Goal: Information Seeking & Learning: Learn about a topic

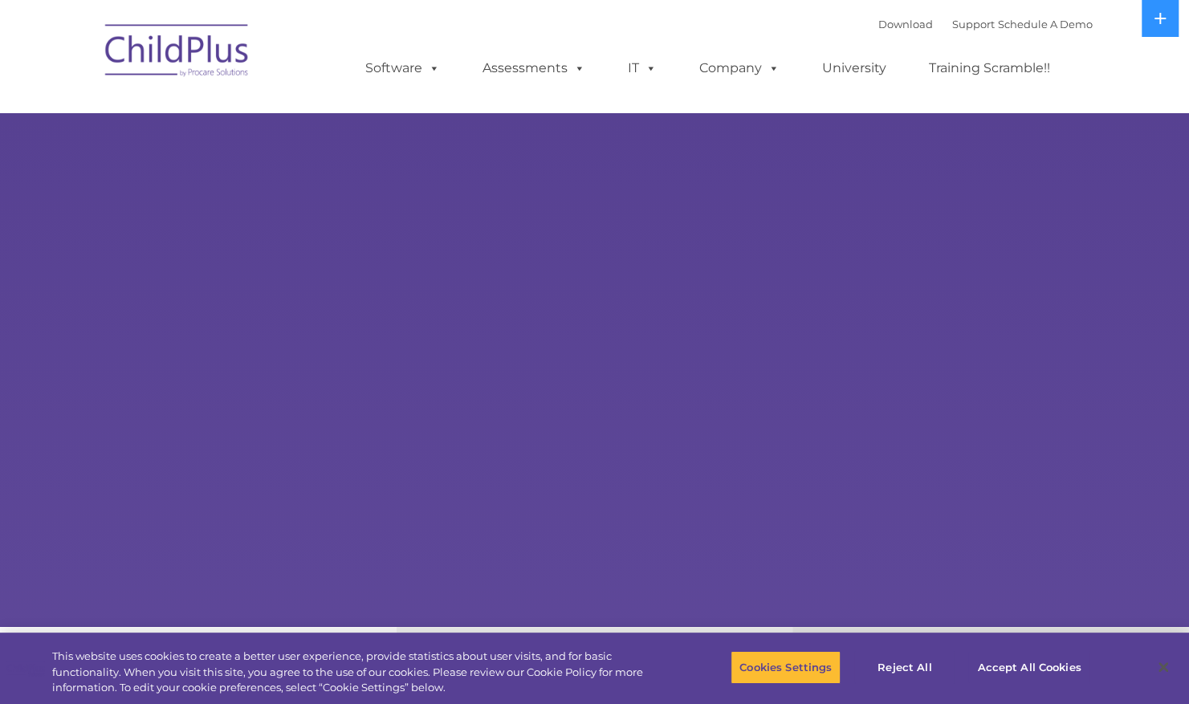
select select "MEDIUM"
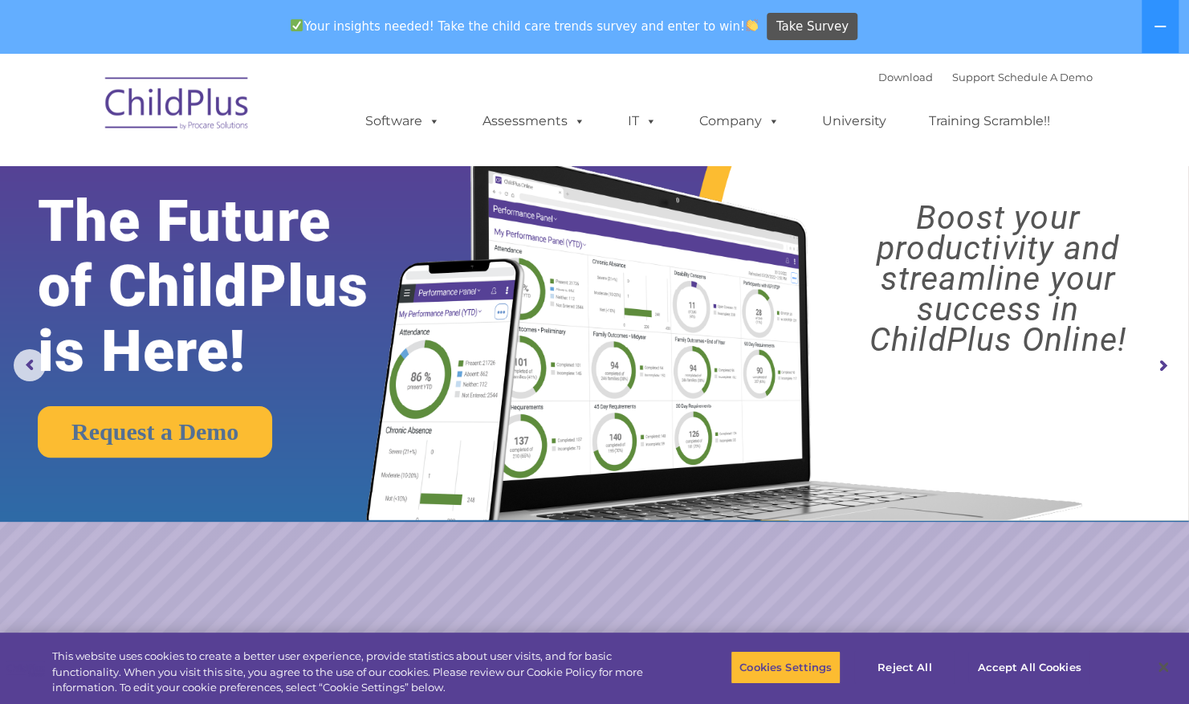
click at [161, 104] on img at bounding box center [177, 106] width 161 height 80
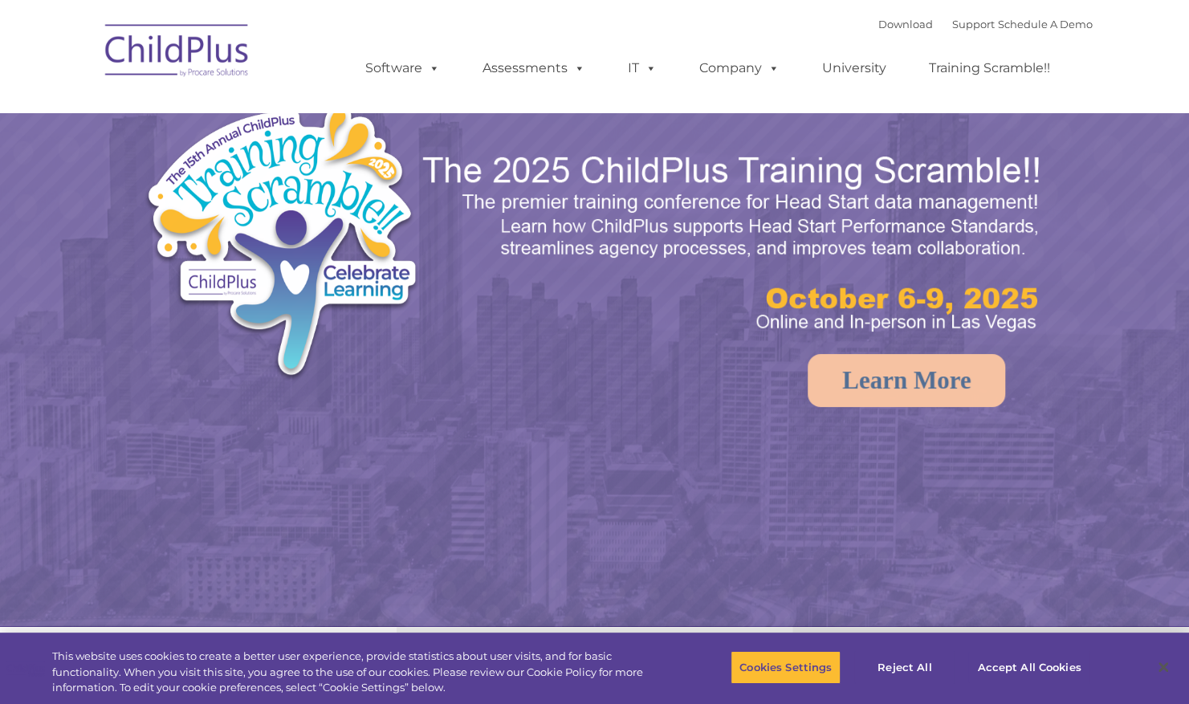
select select "MEDIUM"
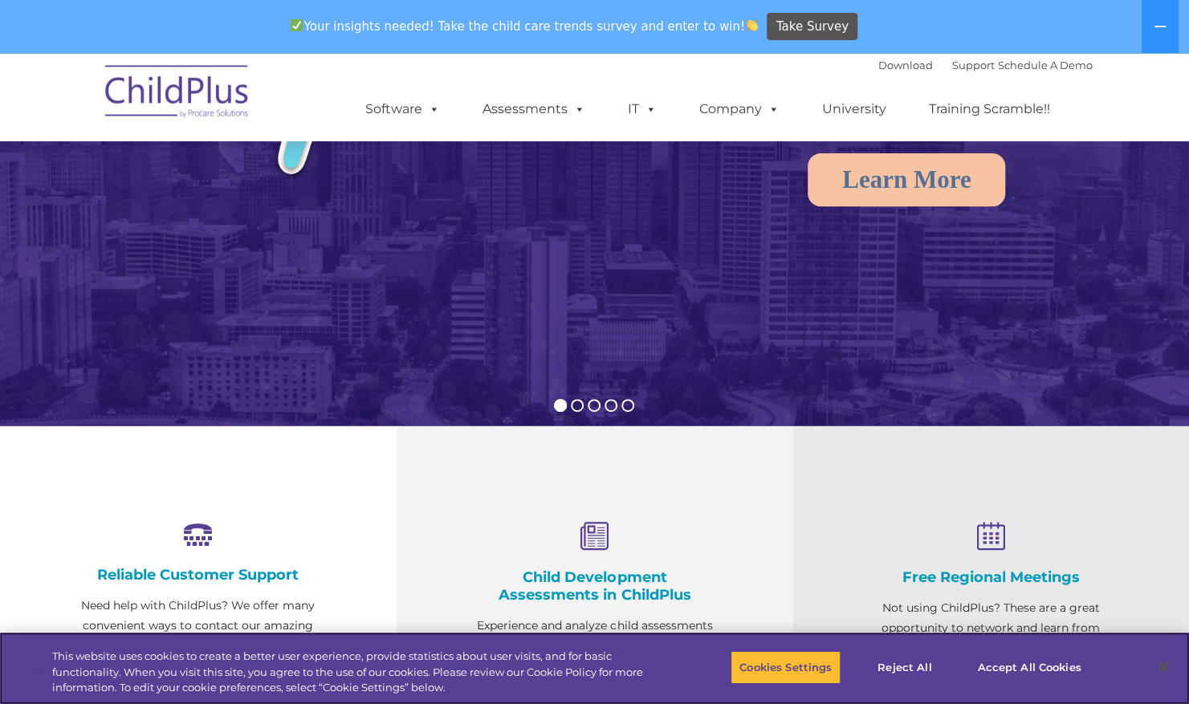
scroll to position [260, 0]
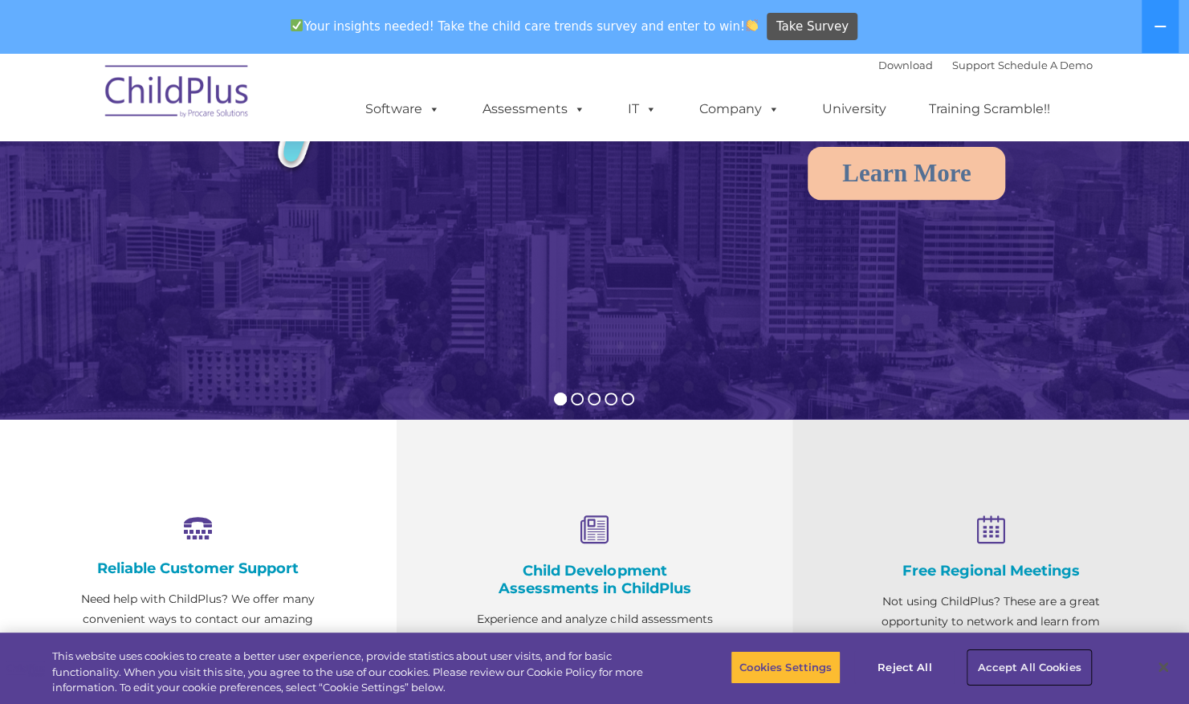
click at [1013, 667] on button "Accept All Cookies" at bounding box center [1028, 667] width 121 height 34
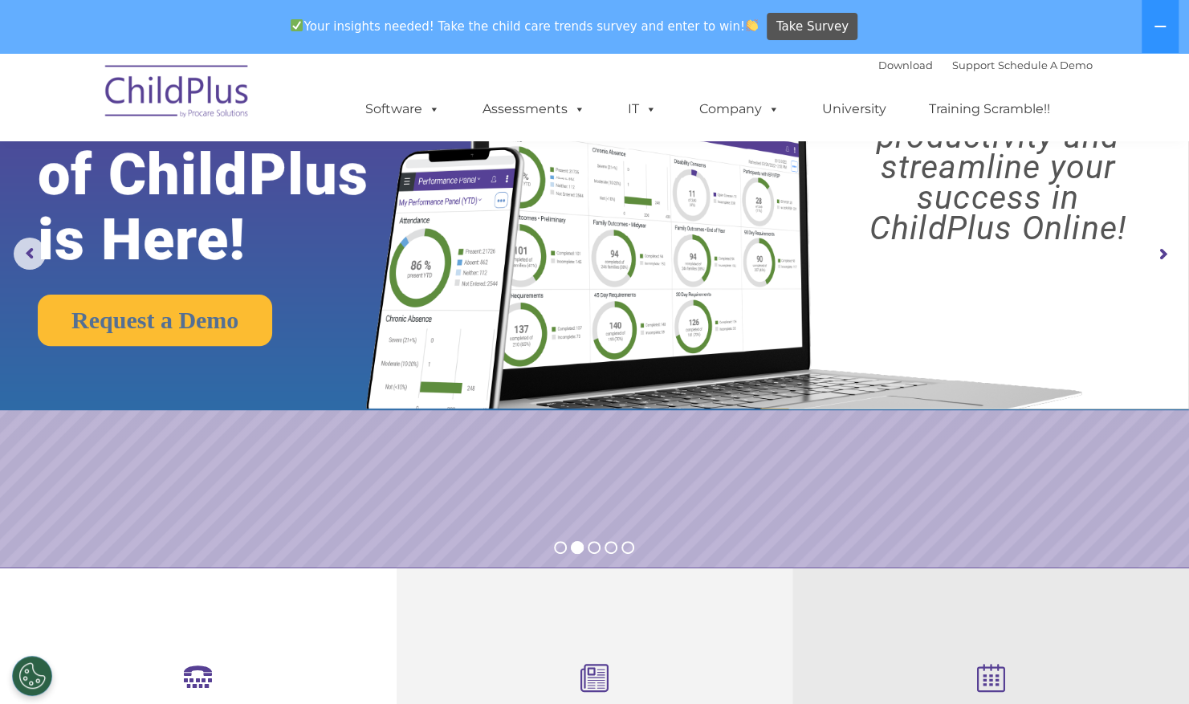
scroll to position [0, 0]
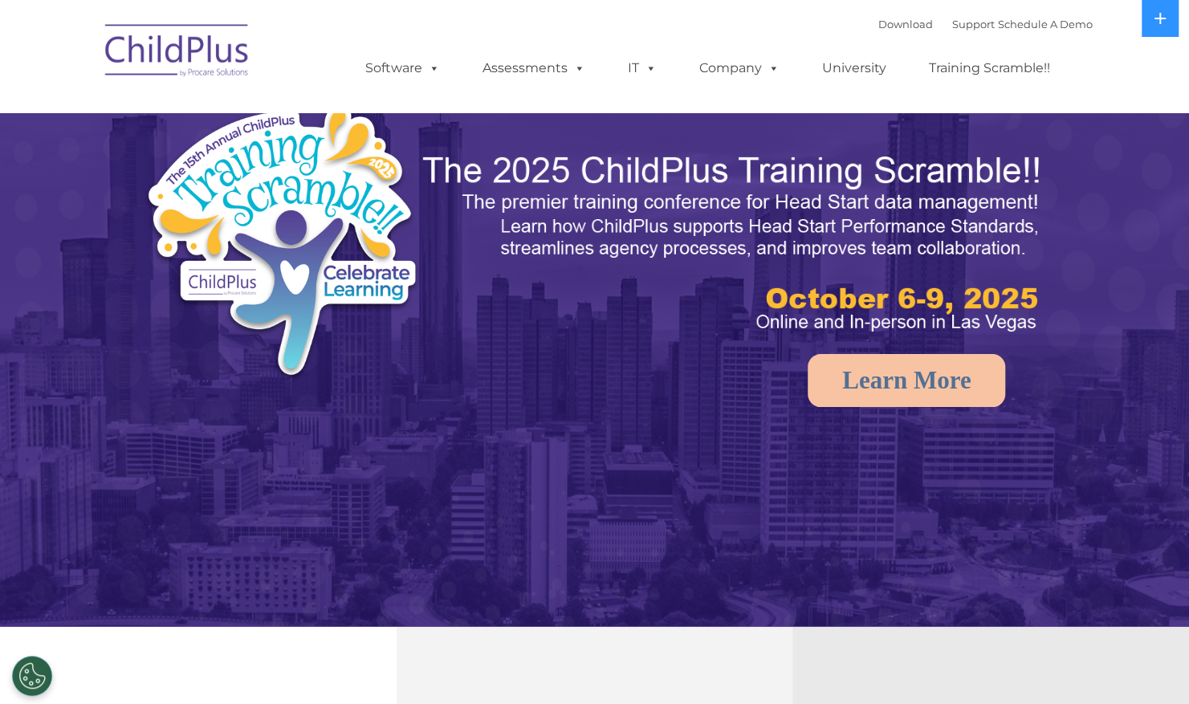
select select "MEDIUM"
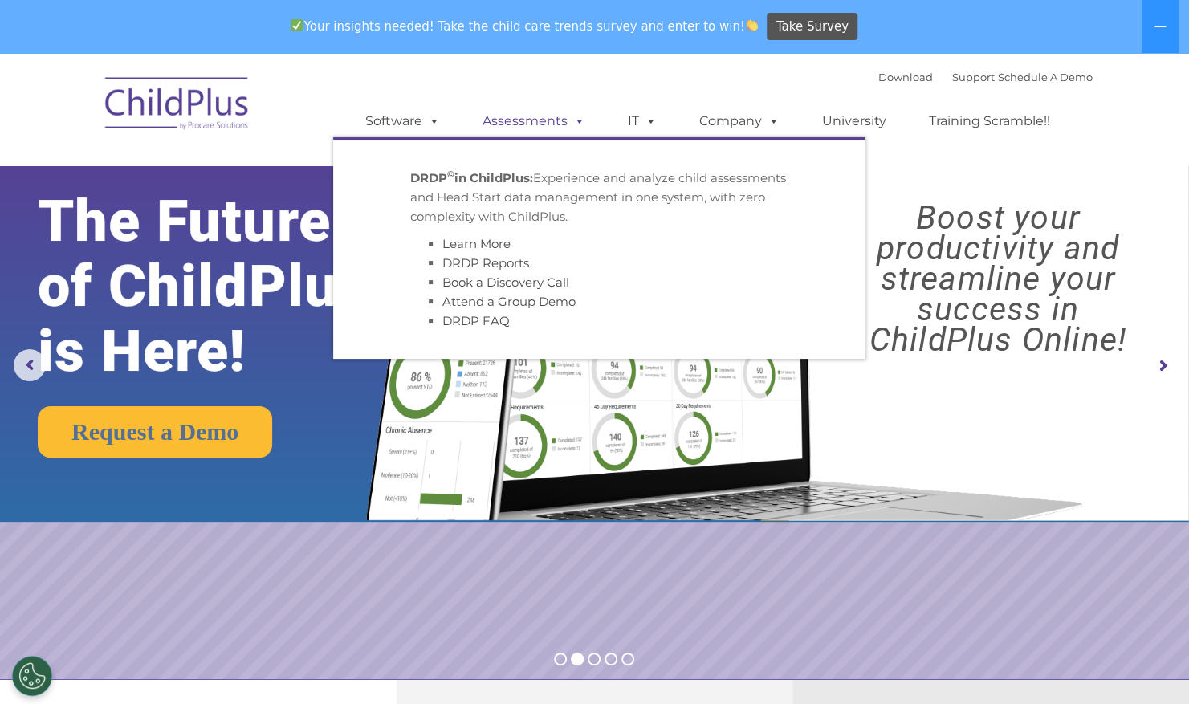
click at [520, 124] on link "Assessments" at bounding box center [534, 121] width 135 height 32
click at [490, 228] on div "DRDP © in ChildPlus: Experience and analyze child assessments and Head Start da…" at bounding box center [598, 250] width 377 height 162
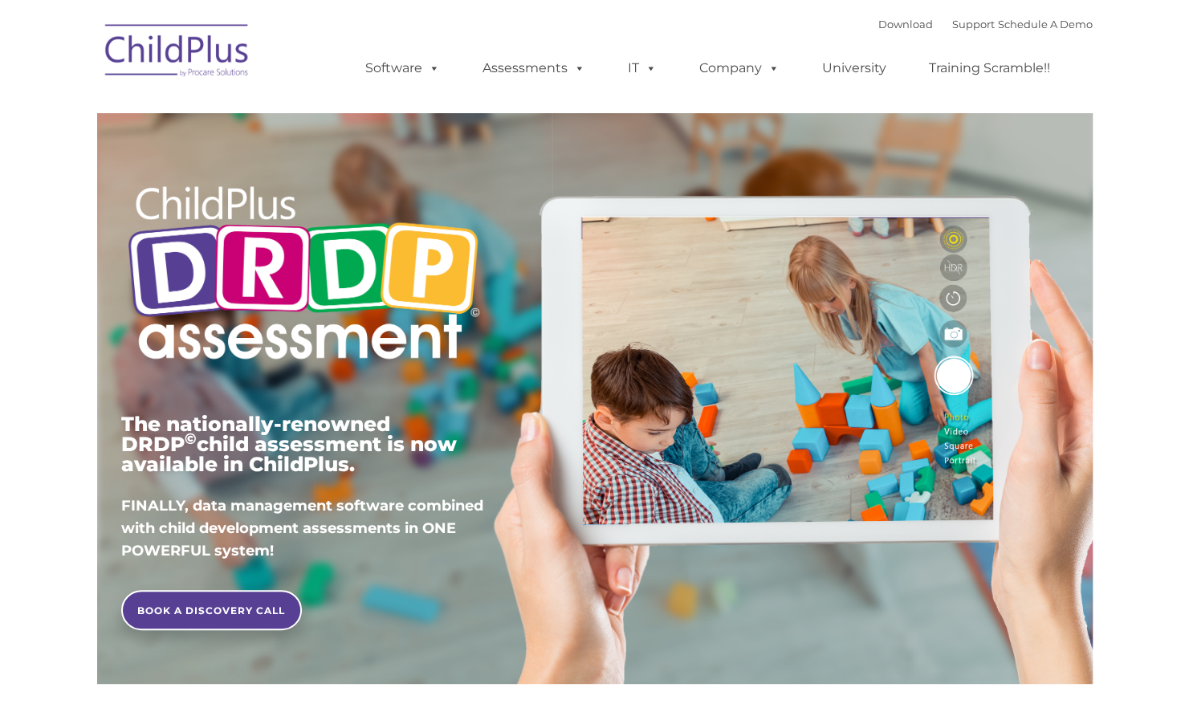
type input ""
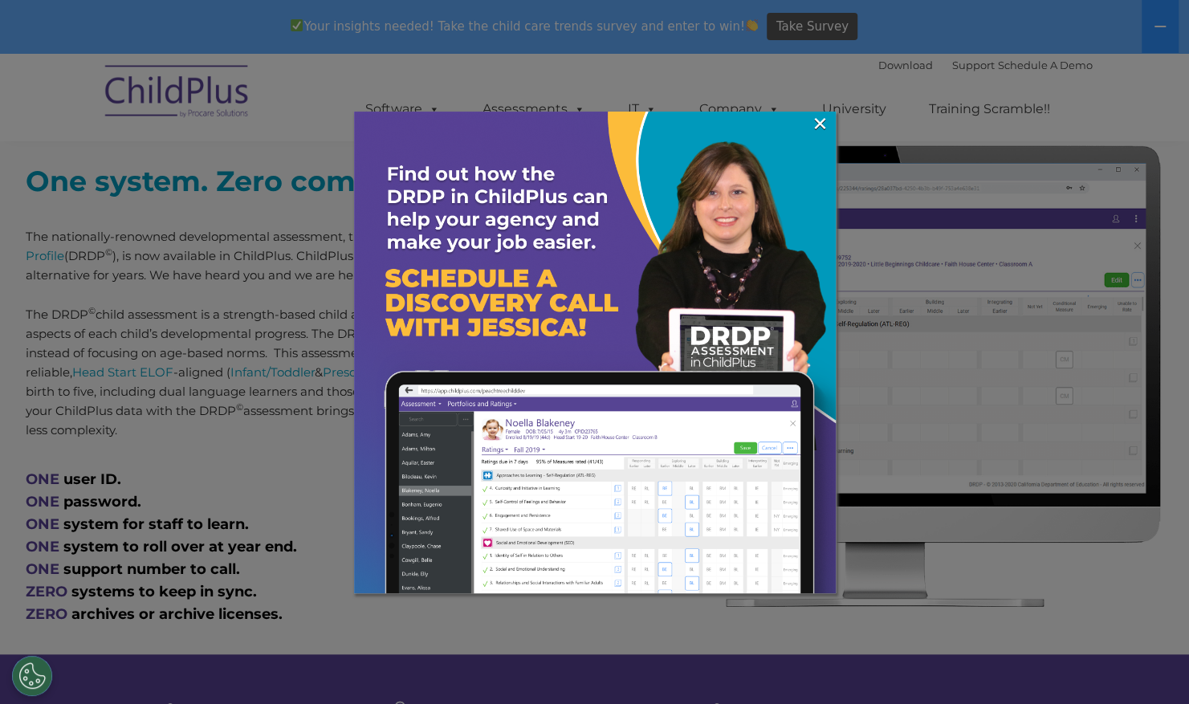
scroll to position [638, 0]
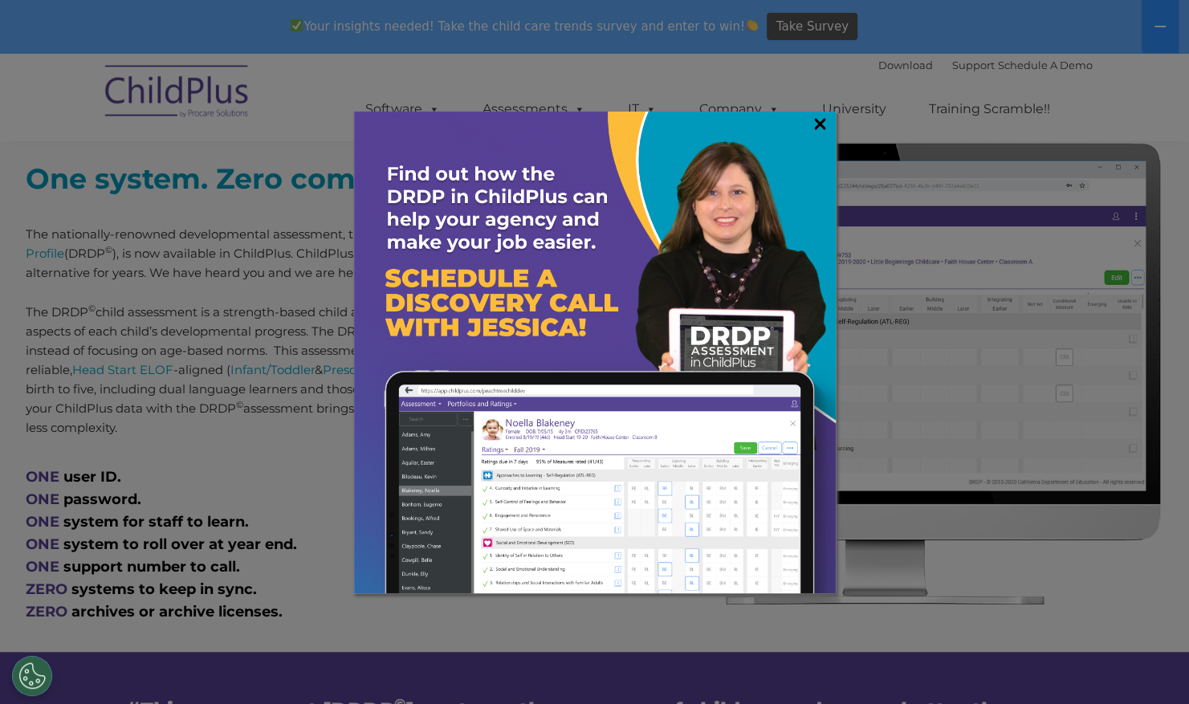
click at [822, 125] on link "×" at bounding box center [820, 124] width 18 height 16
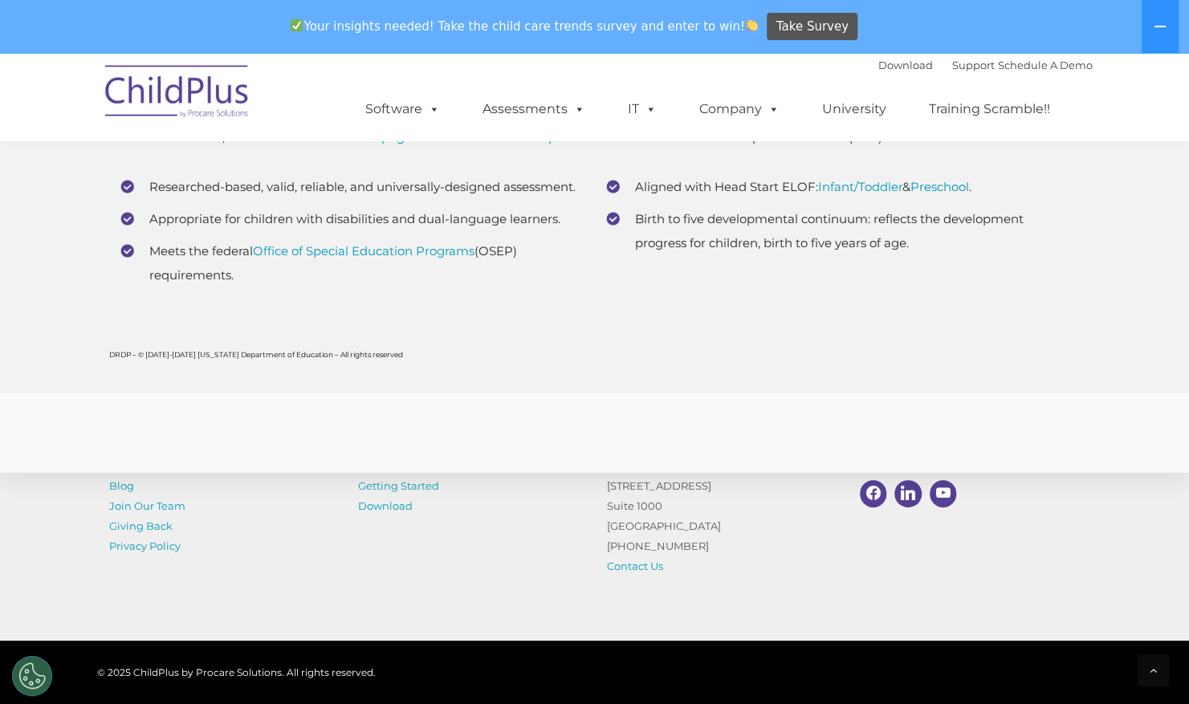
scroll to position [6285, 0]
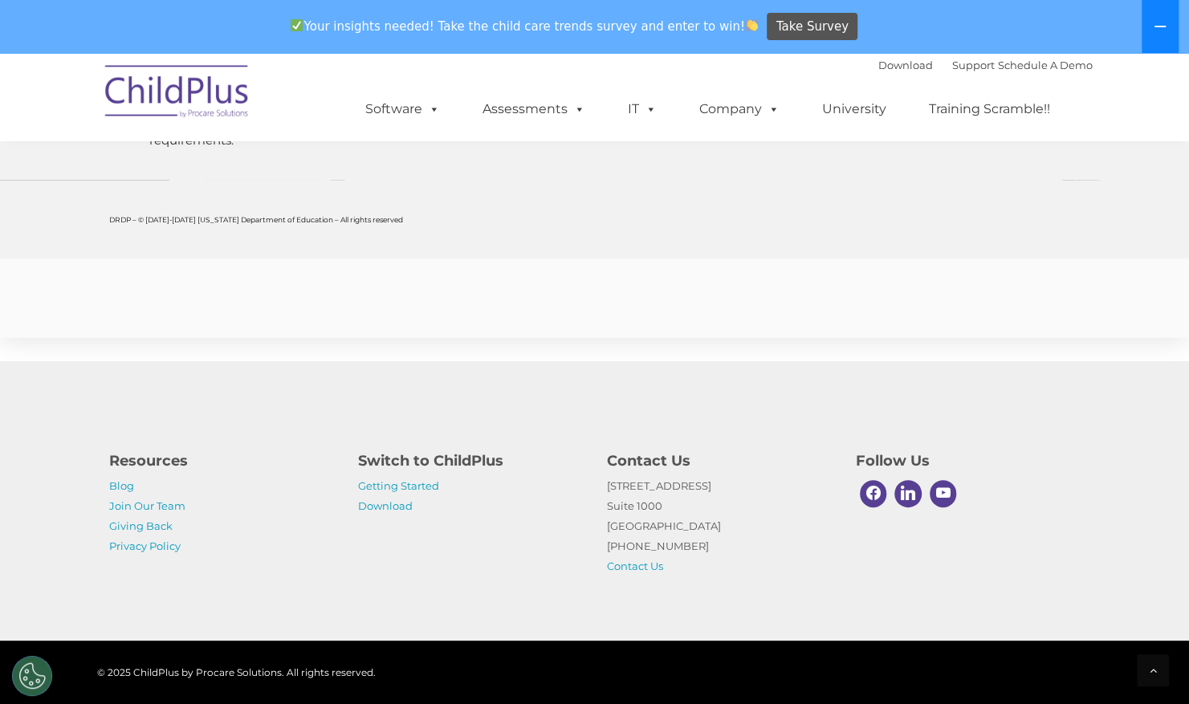
click at [1160, 24] on icon at bounding box center [1160, 26] width 13 height 13
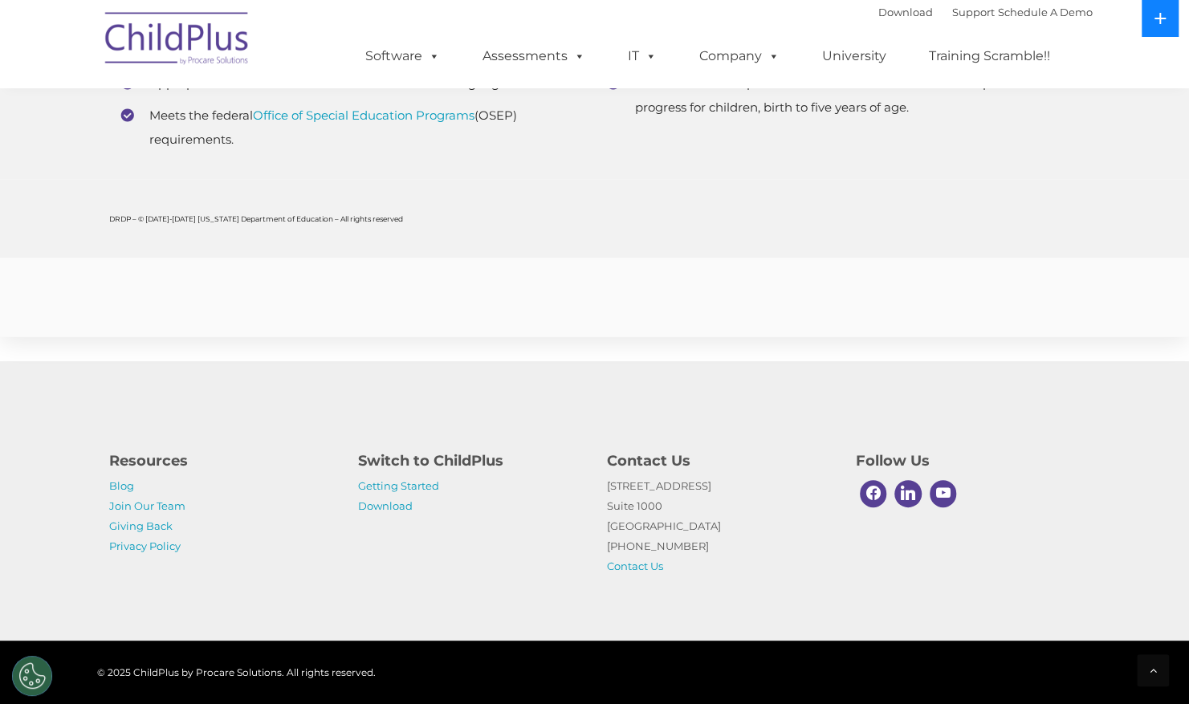
scroll to position [6232, 0]
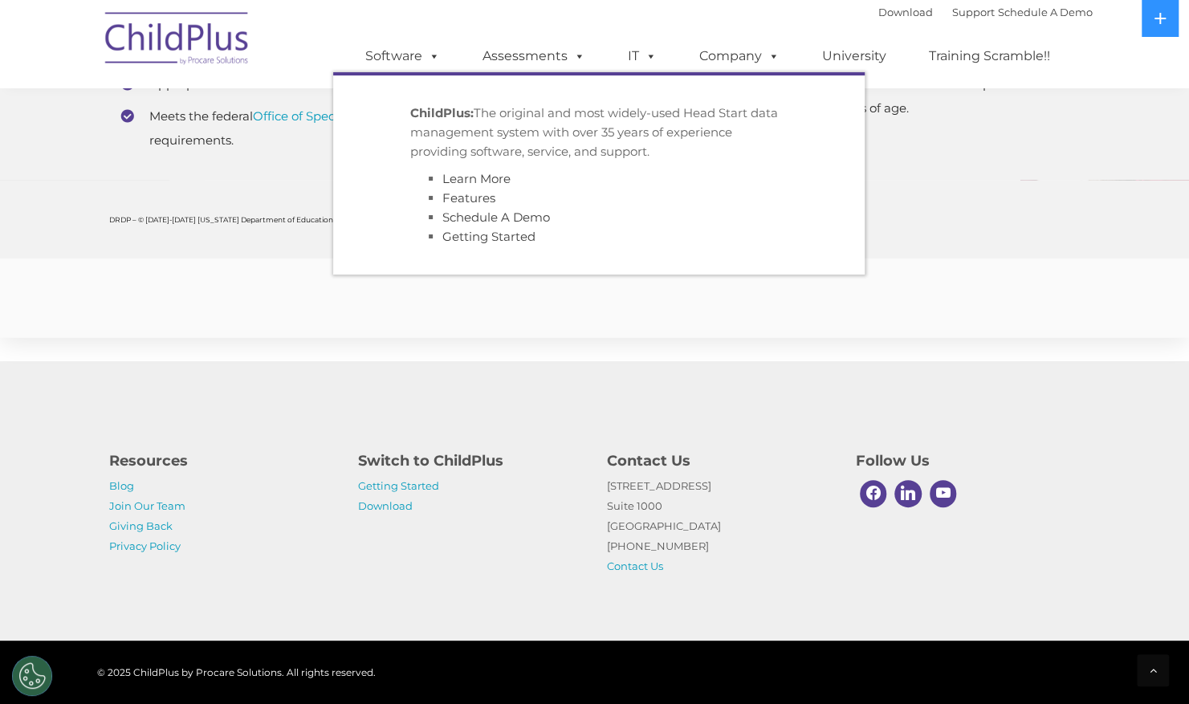
click at [431, 104] on li "ChildPlus: The original and most widely-used Head Start data management system …" at bounding box center [599, 175] width 402 height 167
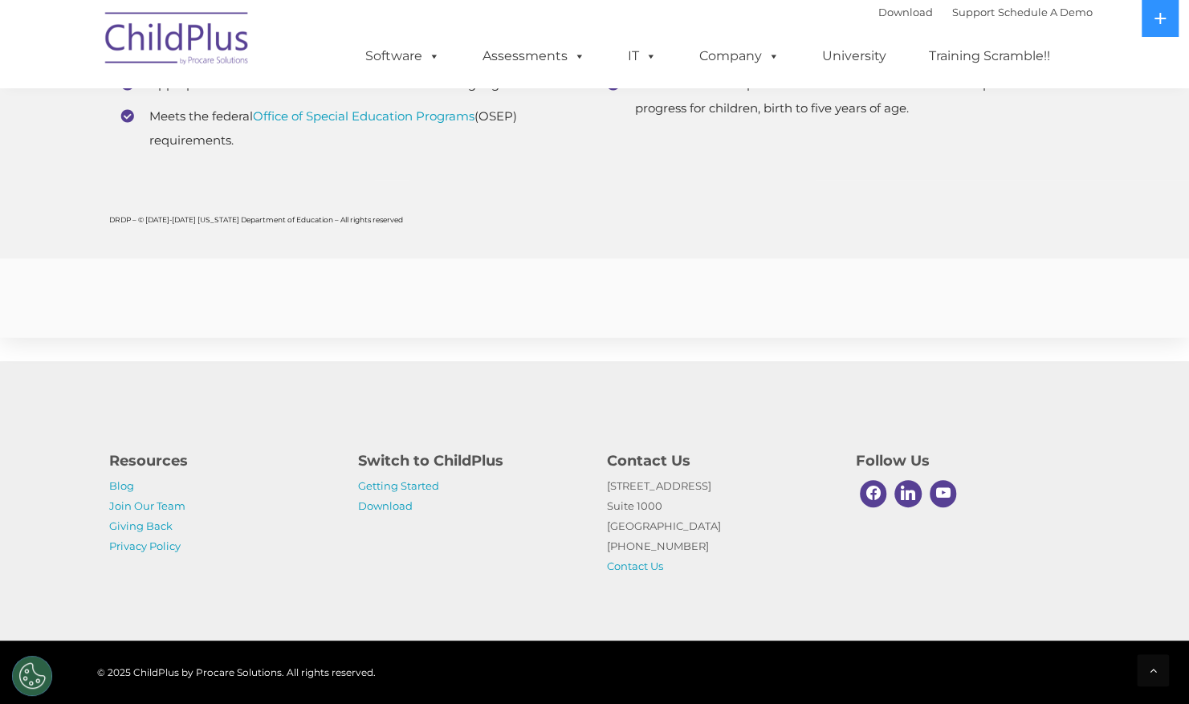
click at [234, 42] on img at bounding box center [177, 41] width 161 height 80
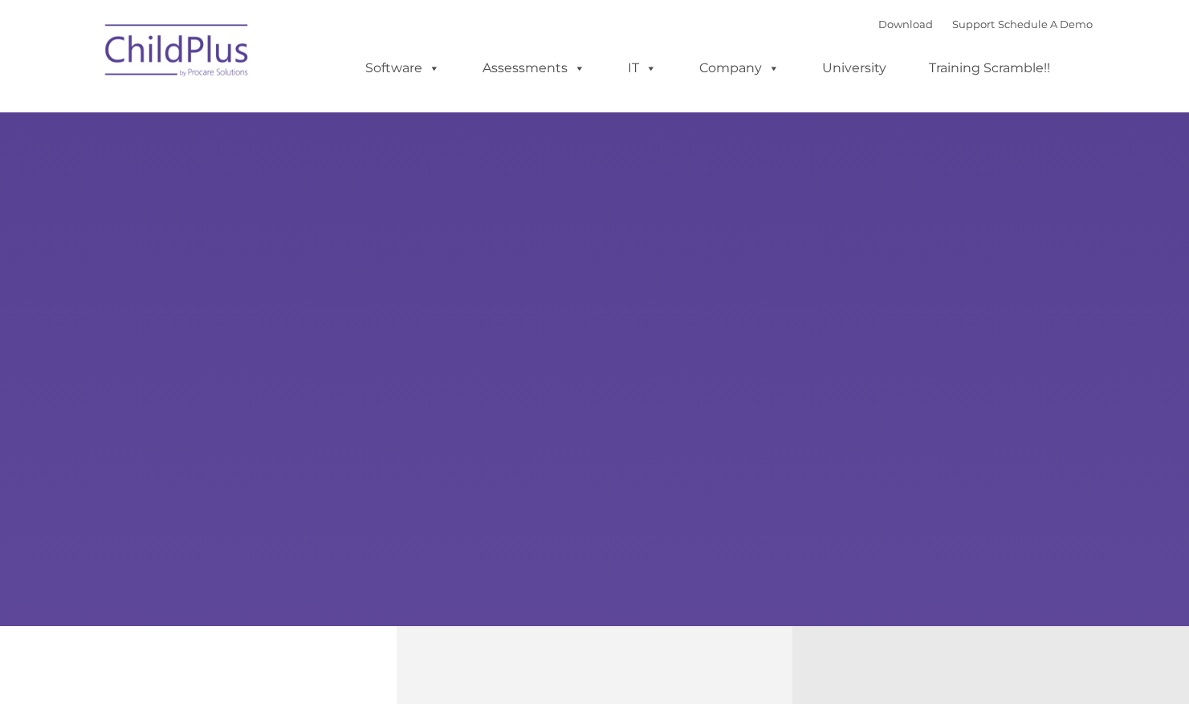
type input ""
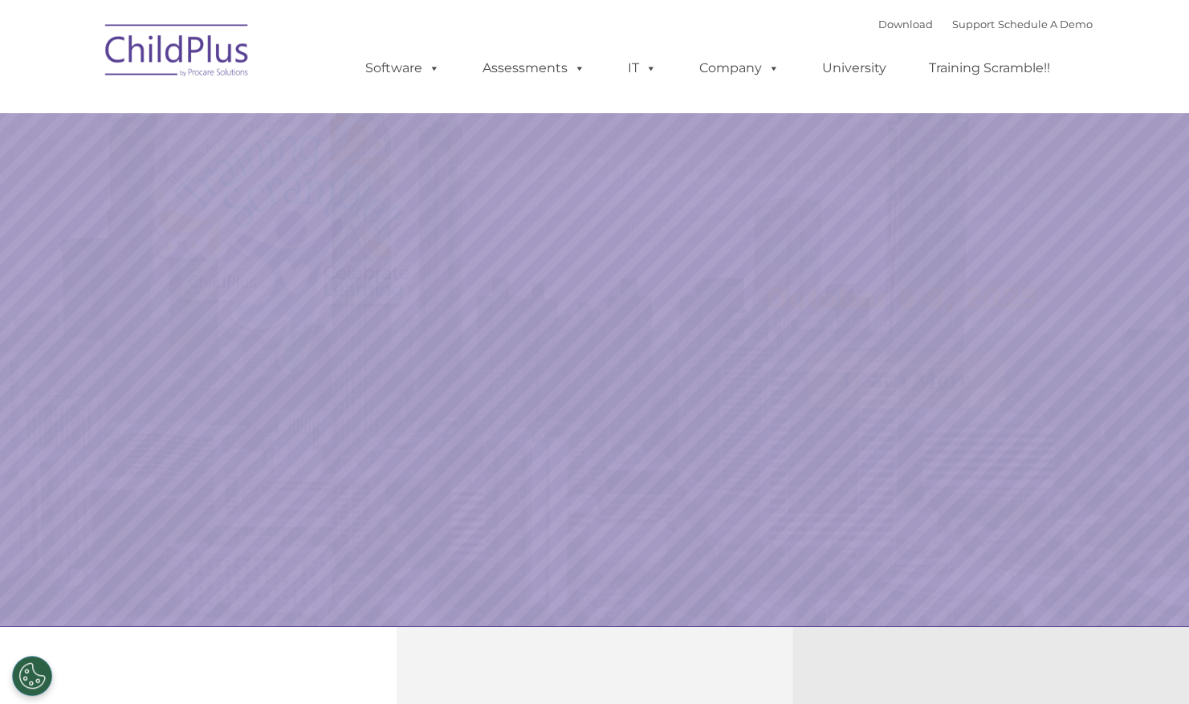
select select "MEDIUM"
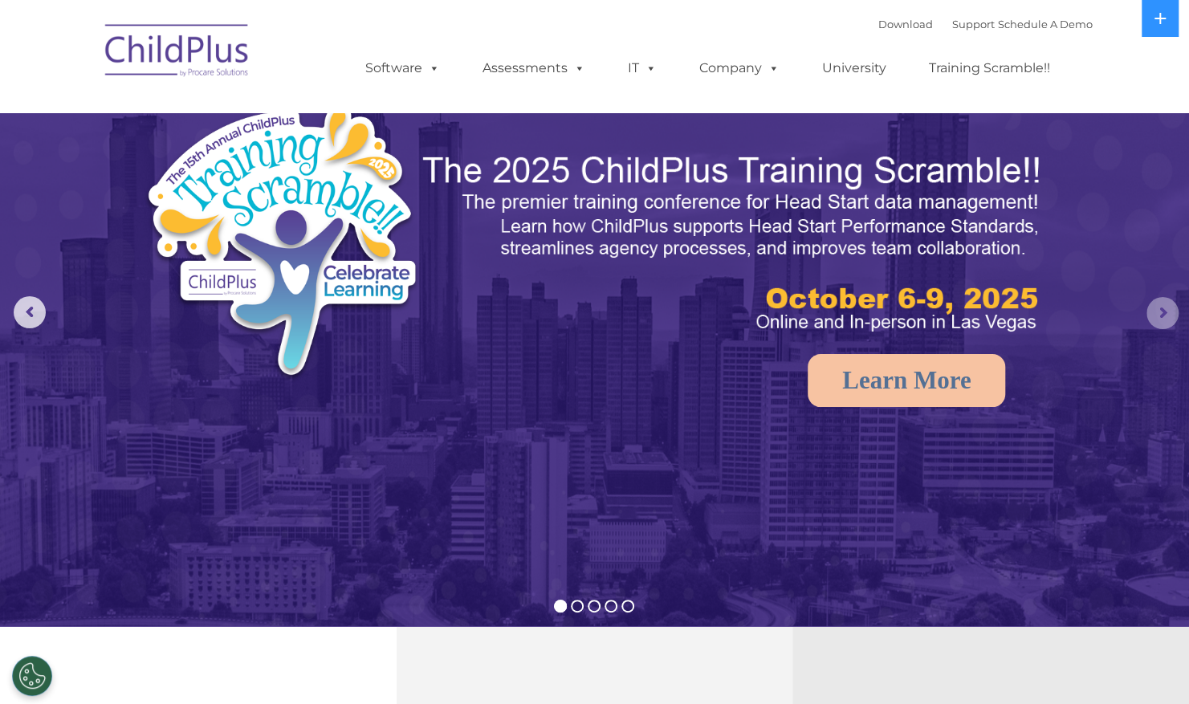
click at [1168, 320] on rs-arrow at bounding box center [1163, 313] width 32 height 32
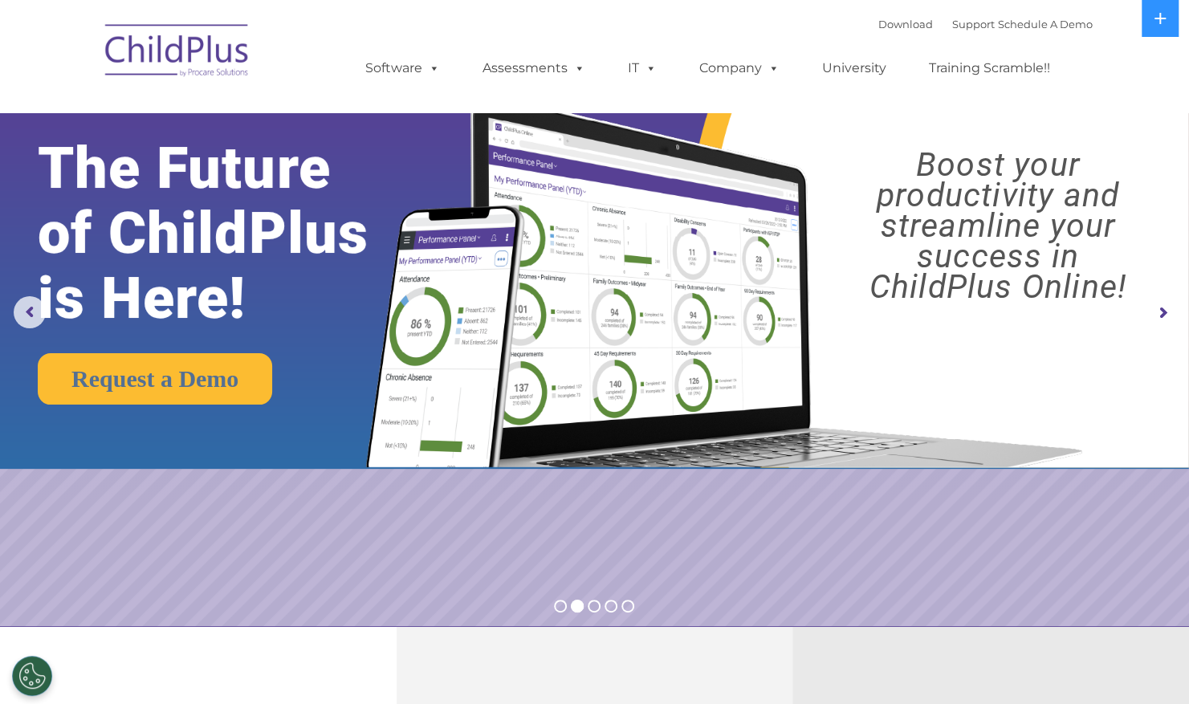
click at [1168, 320] on rs-arrow at bounding box center [1163, 313] width 32 height 32
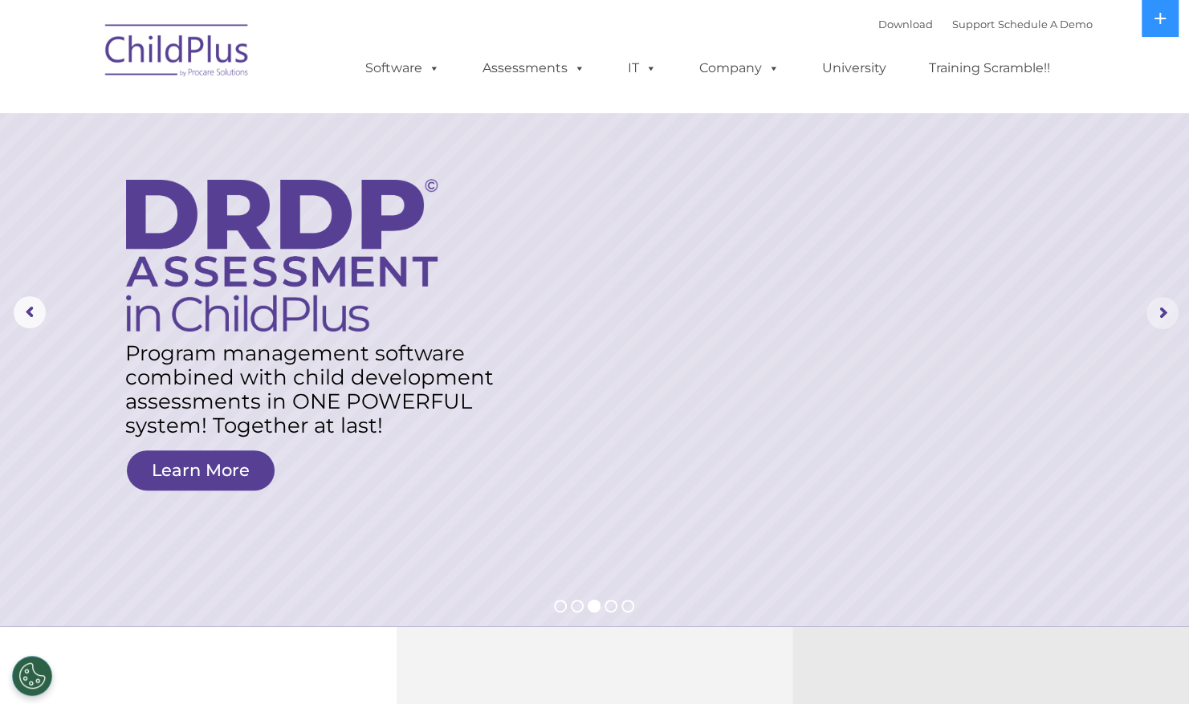
click at [1168, 320] on rs-arrow at bounding box center [1163, 313] width 32 height 32
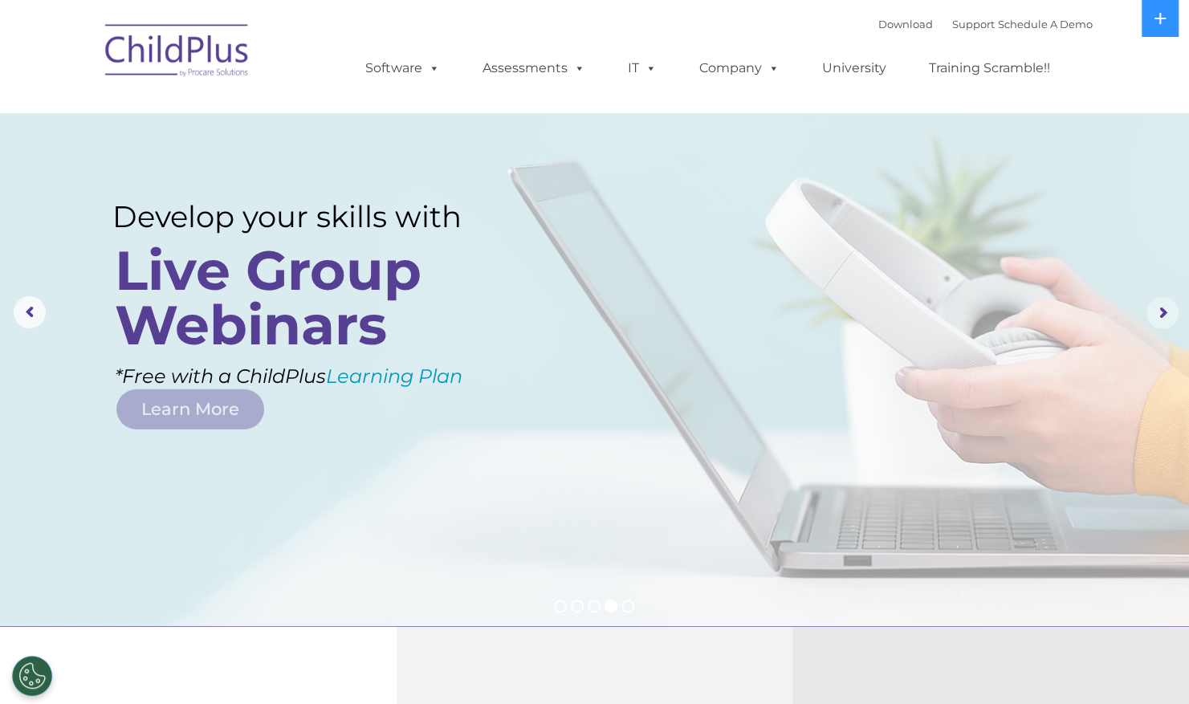
click at [1168, 320] on rs-arrow at bounding box center [1163, 313] width 32 height 32
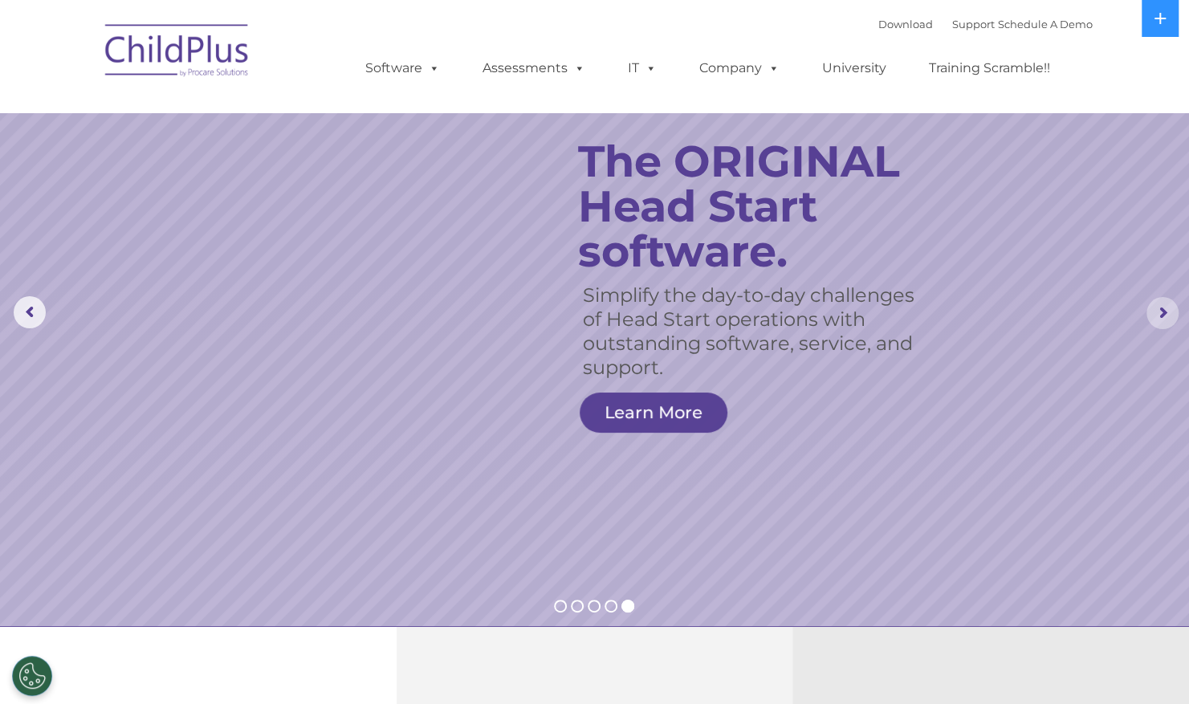
click at [1168, 320] on rs-arrow at bounding box center [1163, 313] width 32 height 32
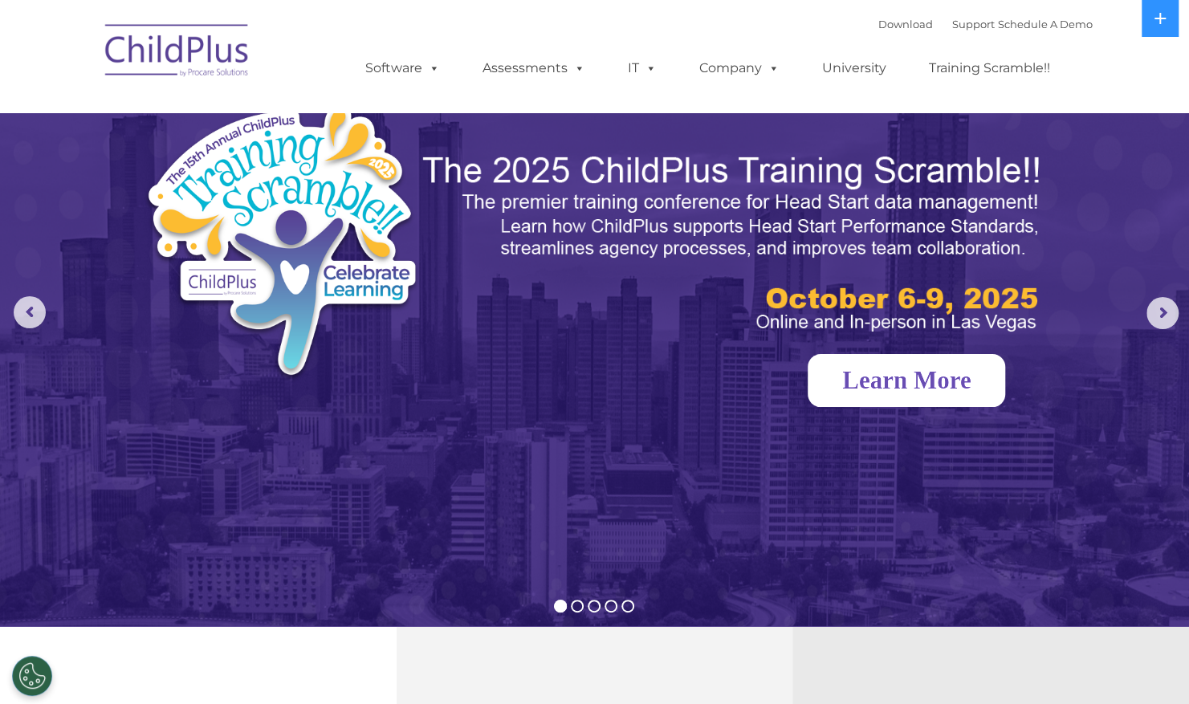
click at [943, 379] on link "Learn More" at bounding box center [907, 380] width 198 height 53
